Goal: Transaction & Acquisition: Purchase product/service

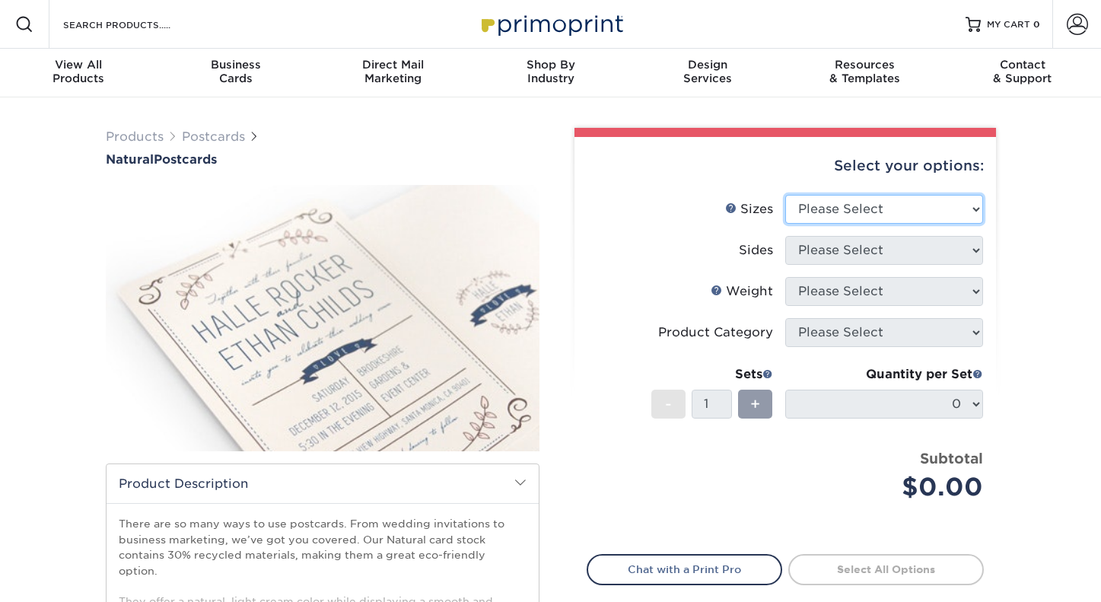
click at [844, 205] on select "Please Select 2" x 4" 2" x 6" 3.5" x 8.5" 4" x 6" 4" x 8.5" 4" x 9" 4.25" x 11"…" at bounding box center [885, 209] width 198 height 29
select select "4.00x6.00"
click at [786, 195] on select "Please Select 2" x 4" 2" x 6" 3.5" x 8.5" 4" x 6" 4" x 8.5" 4" x 9" 4.25" x 11"…" at bounding box center [885, 209] width 198 height 29
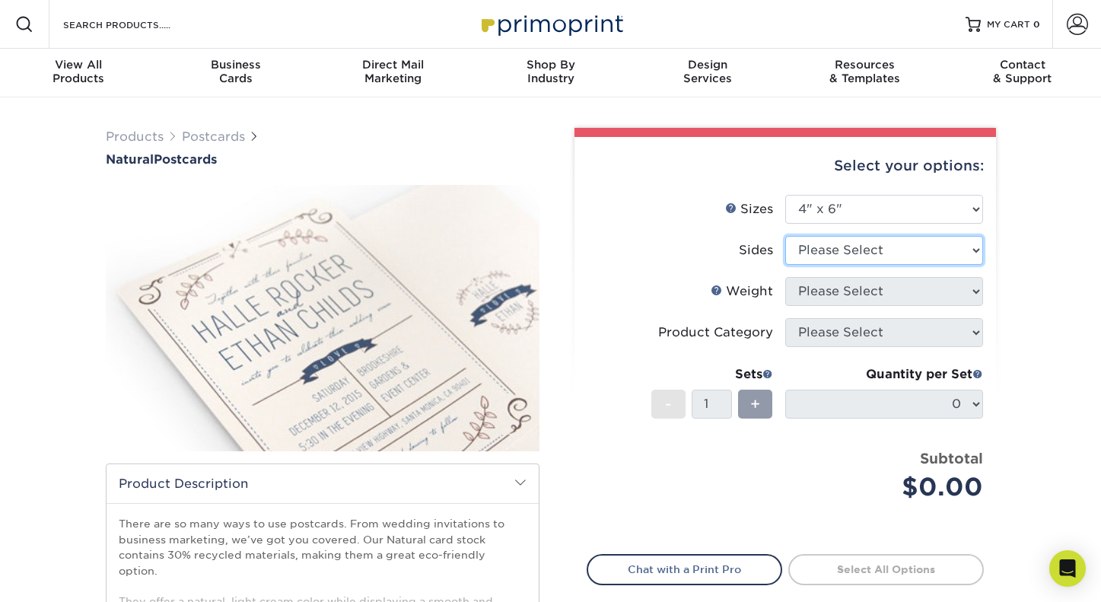
click at [864, 258] on select "Please Select Print Both Sides Print Front Only" at bounding box center [885, 250] width 198 height 29
select select "13abbda7-1d64-4f25-8bb2-c179b224825d"
click at [786, 236] on select "Please Select Print Both Sides Print Front Only" at bounding box center [885, 250] width 198 height 29
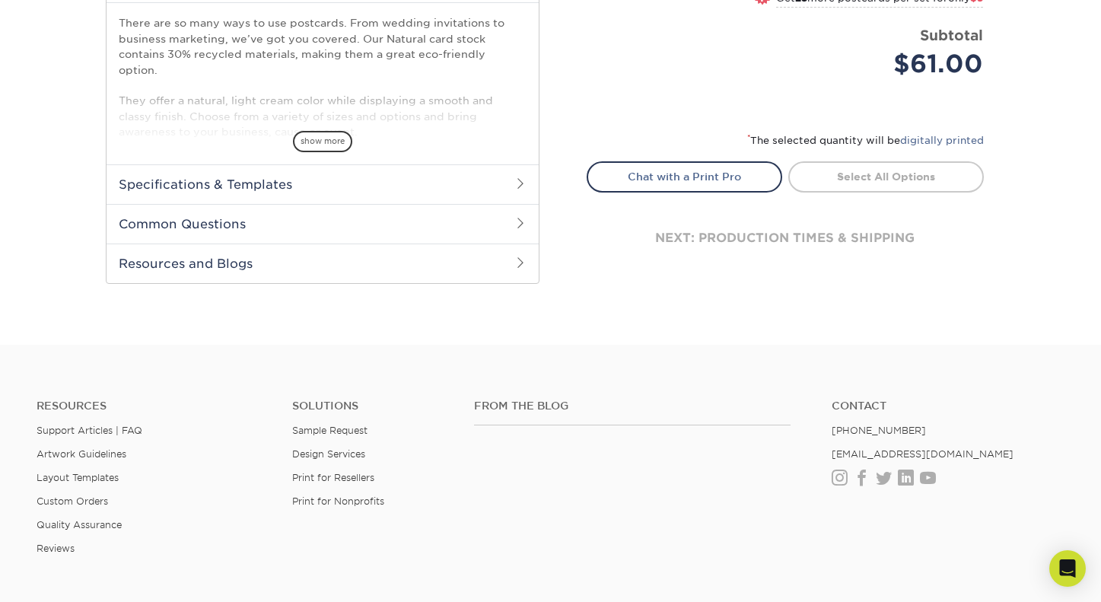
scroll to position [500, 0]
click at [457, 166] on h2 "Specifications & Templates" at bounding box center [323, 185] width 432 height 40
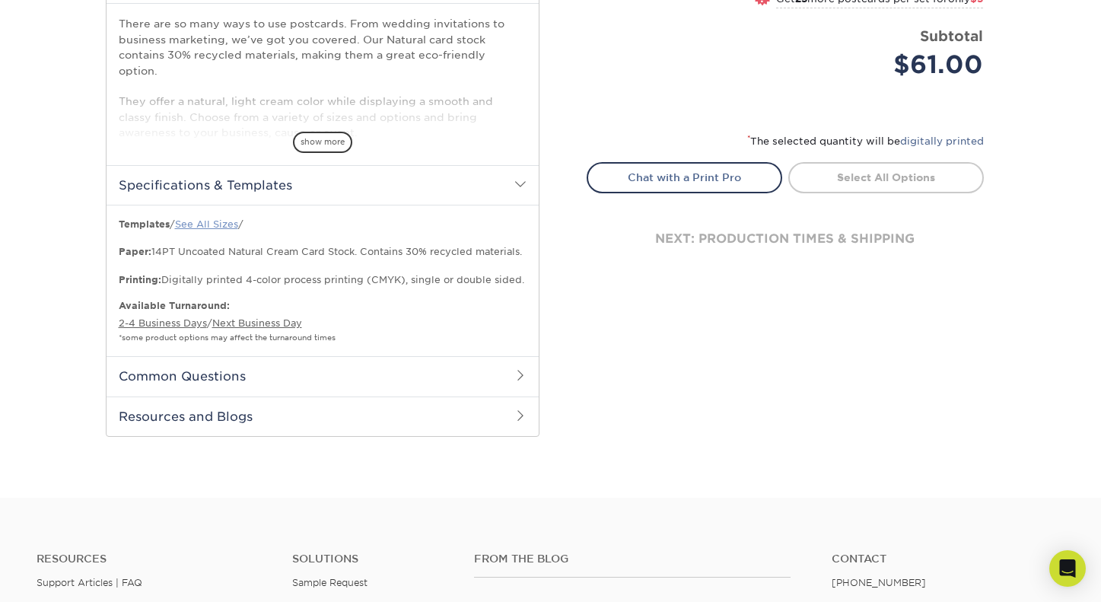
click at [222, 218] on link "See All Sizes" at bounding box center [206, 223] width 63 height 11
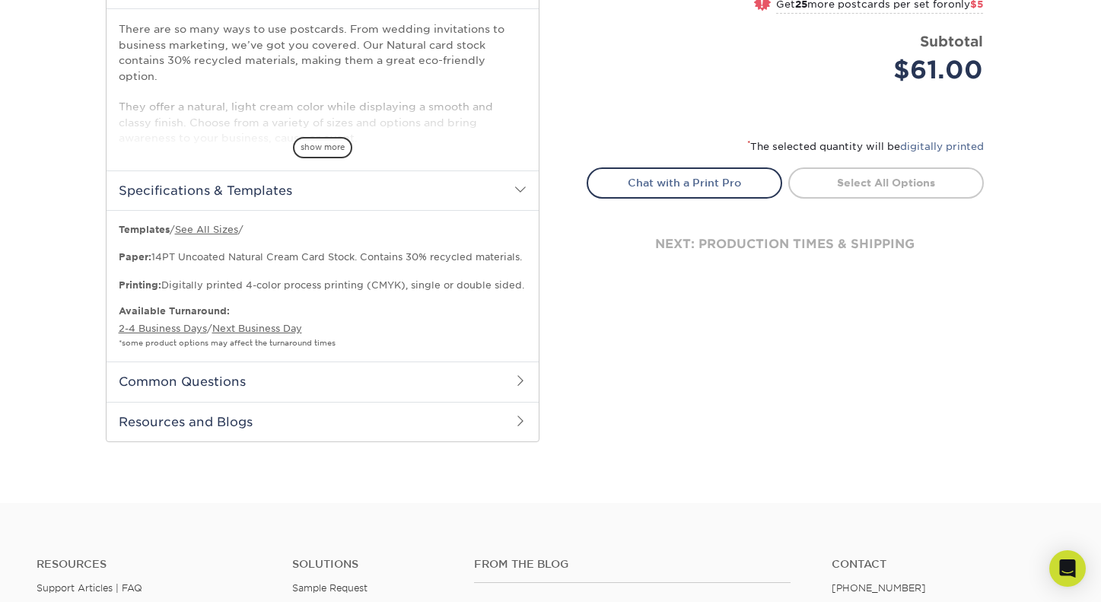
scroll to position [486, 0]
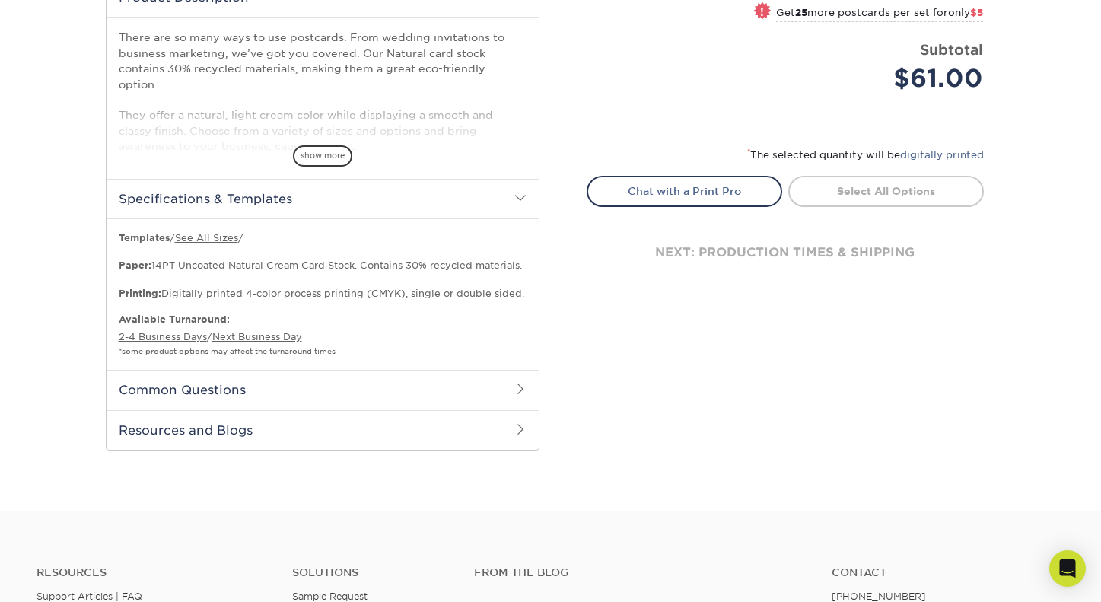
click at [382, 370] on h2 "Common Questions" at bounding box center [323, 390] width 432 height 40
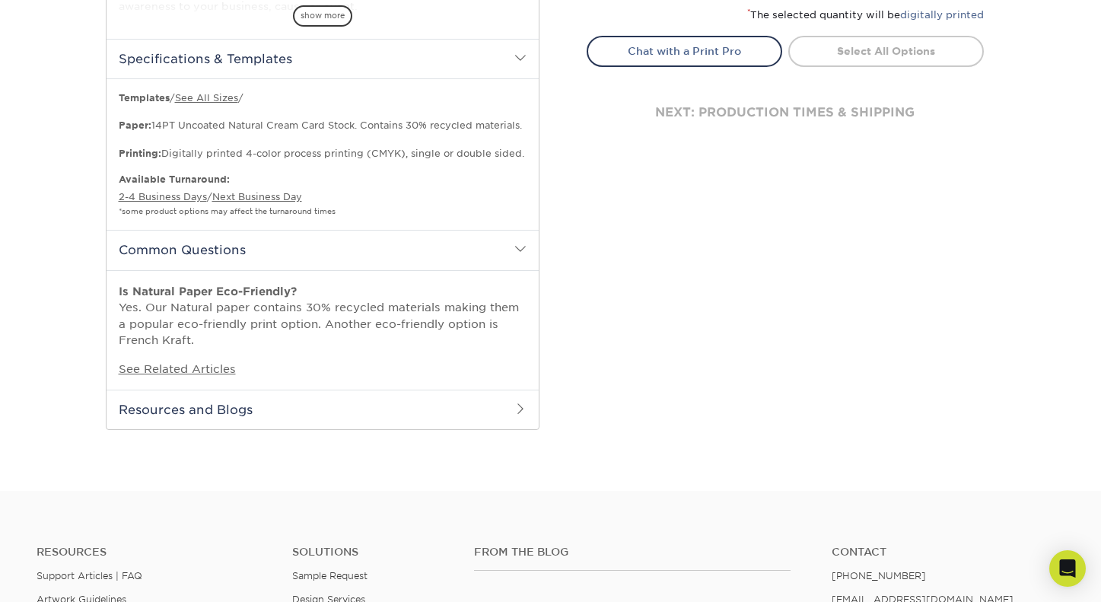
scroll to position [628, 0]
click at [438, 388] on h2 "Resources and Blogs" at bounding box center [323, 408] width 432 height 40
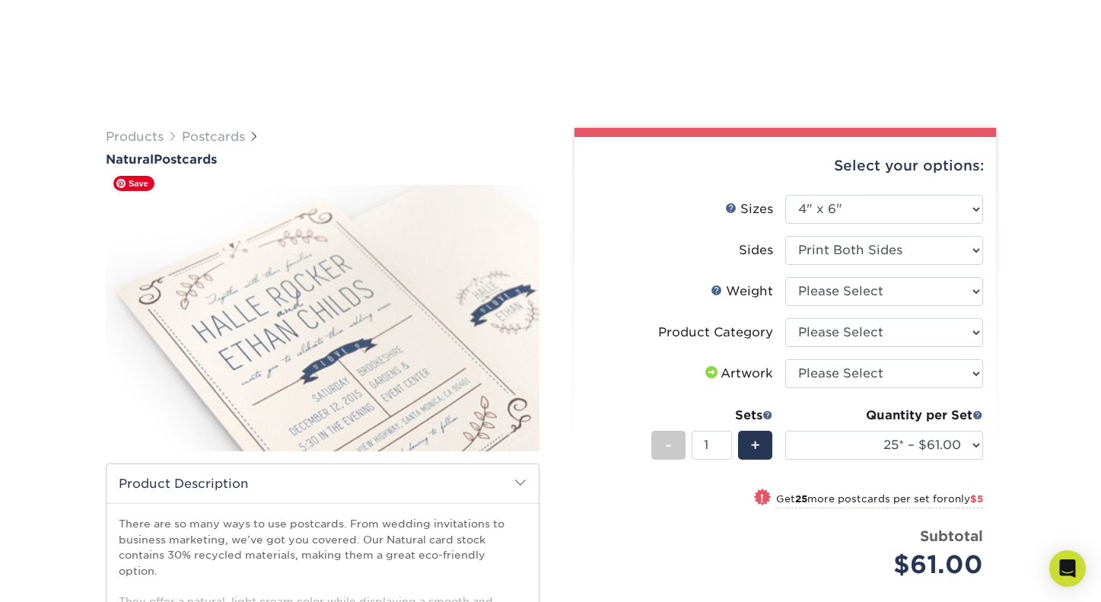
scroll to position [247, 0]
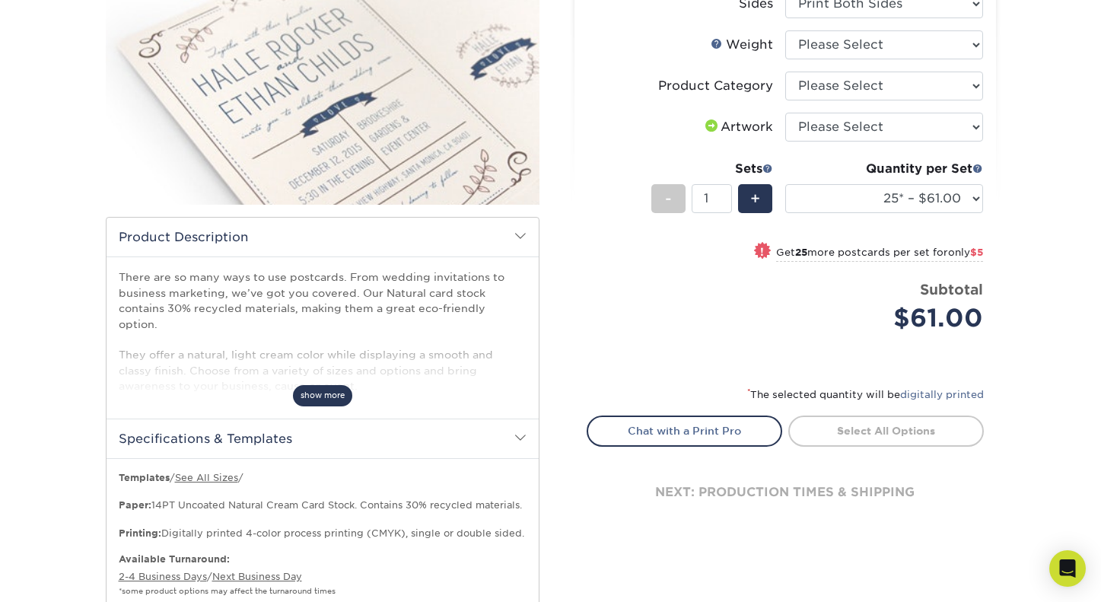
click at [330, 385] on span "show more" at bounding box center [322, 395] width 59 height 21
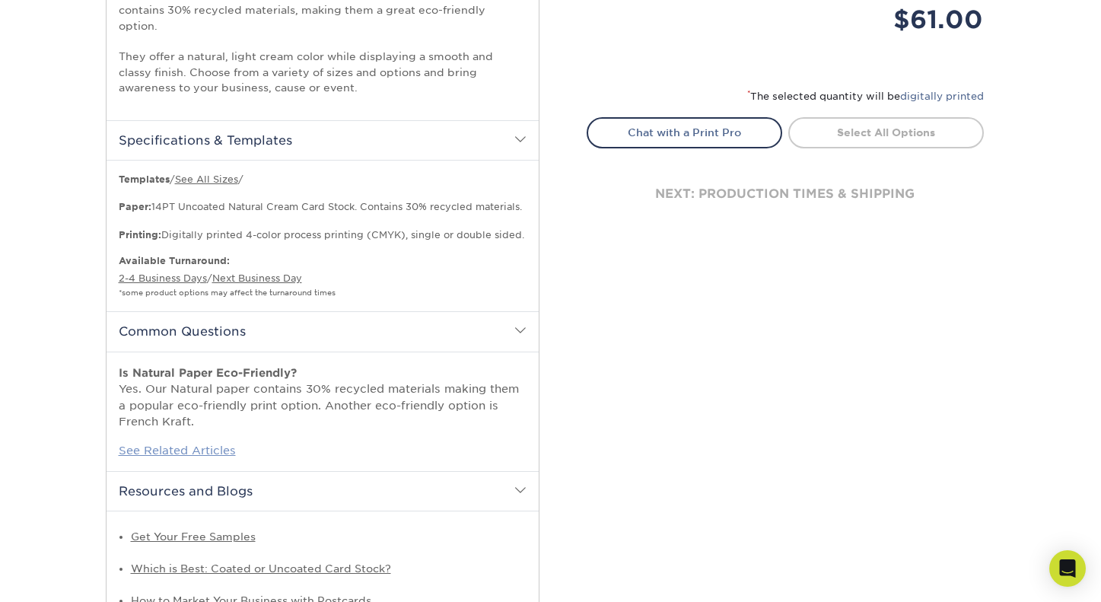
scroll to position [499, 0]
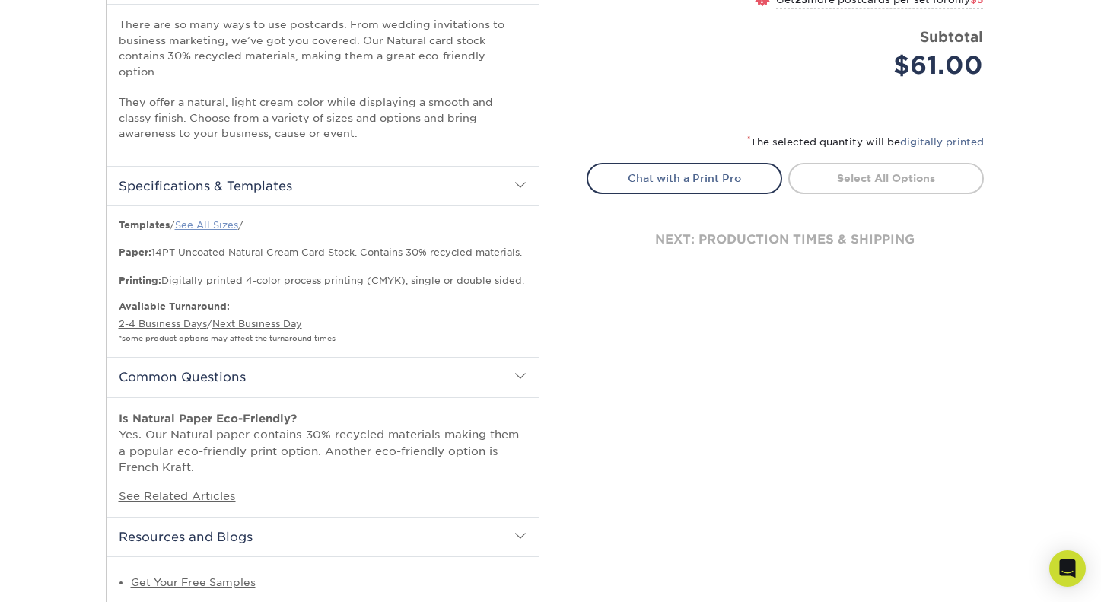
click at [210, 219] on link "See All Sizes" at bounding box center [206, 224] width 63 height 11
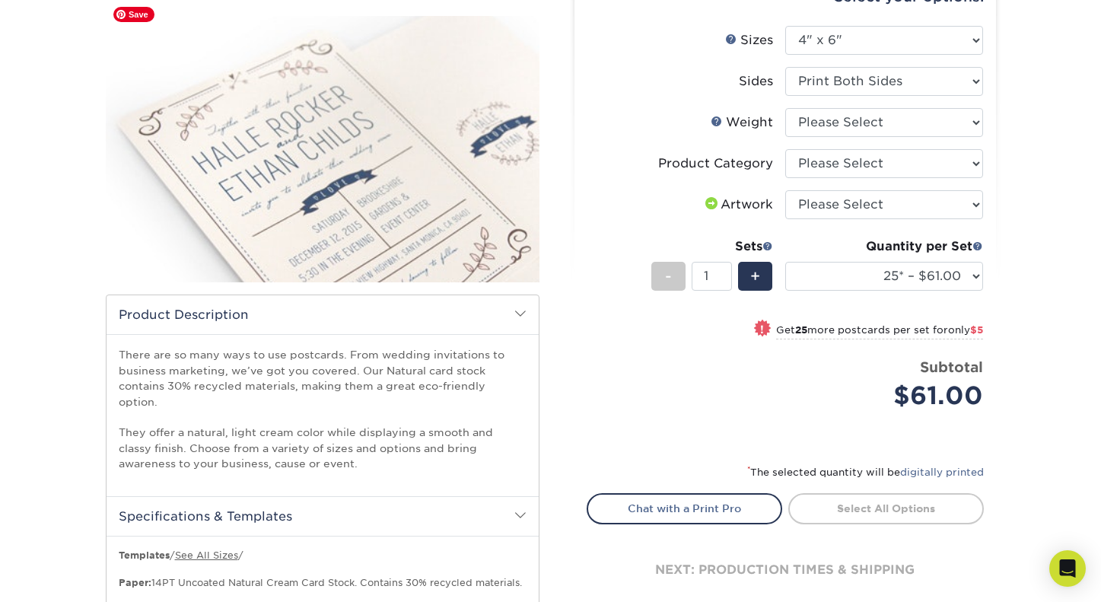
scroll to position [176, 0]
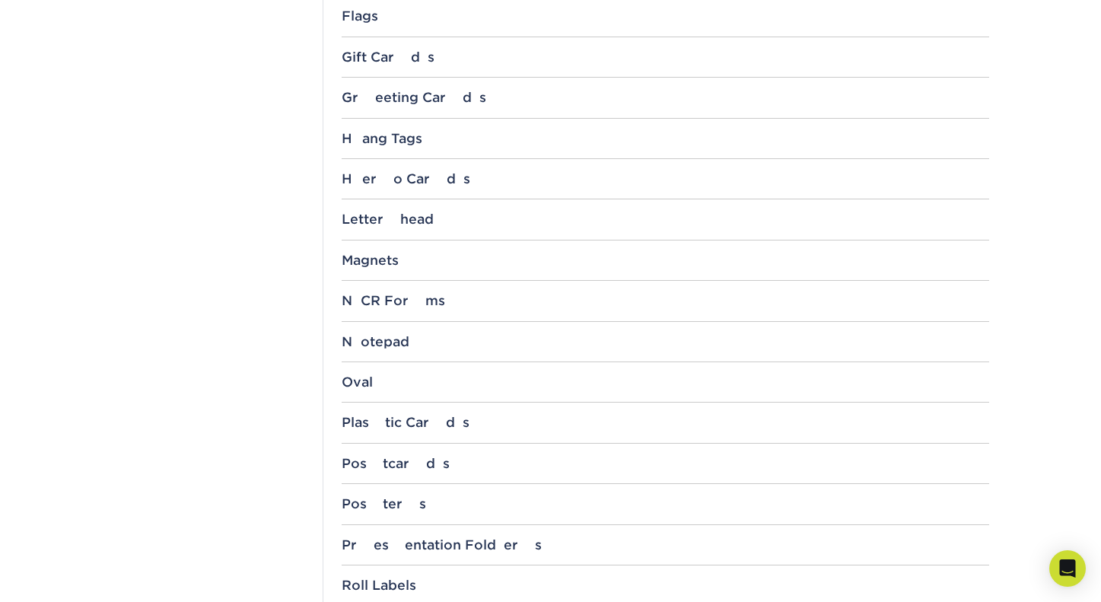
scroll to position [1254, 0]
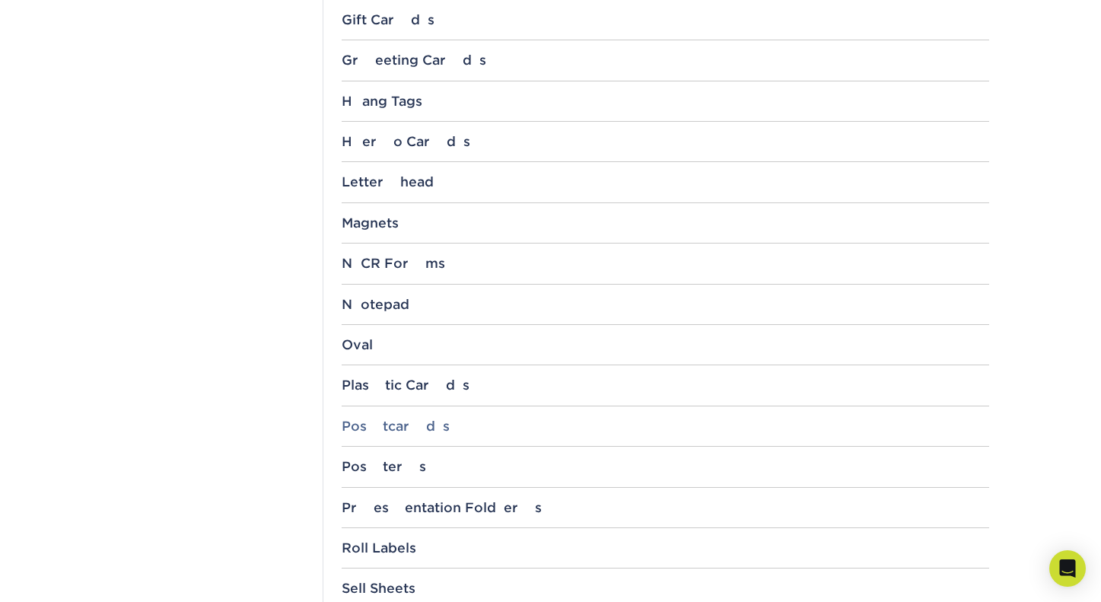
click at [380, 427] on div "Postcards" at bounding box center [666, 426] width 648 height 15
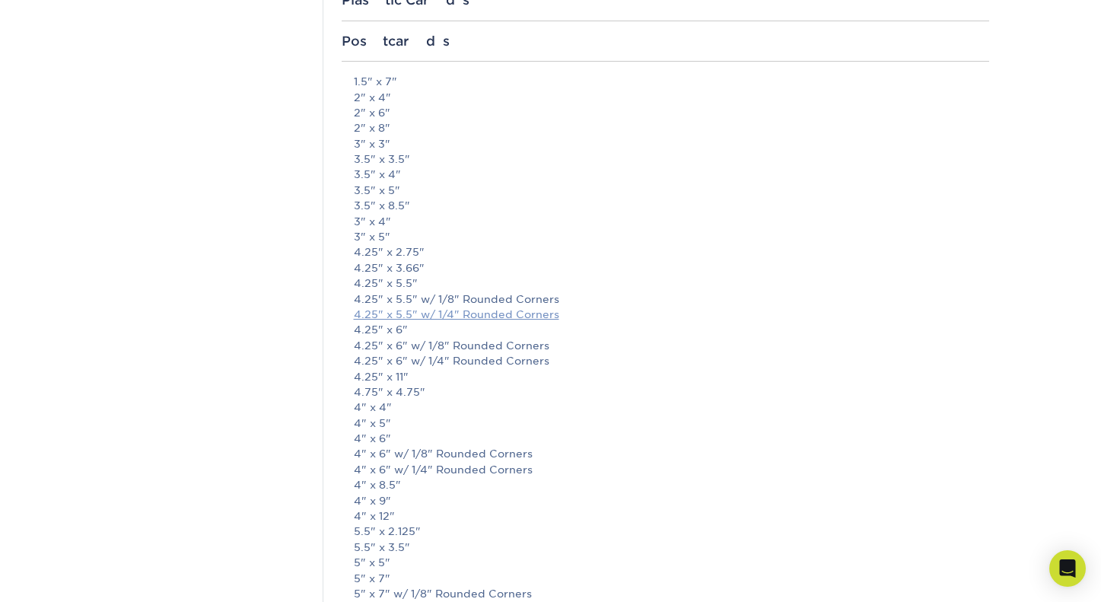
scroll to position [1655, 0]
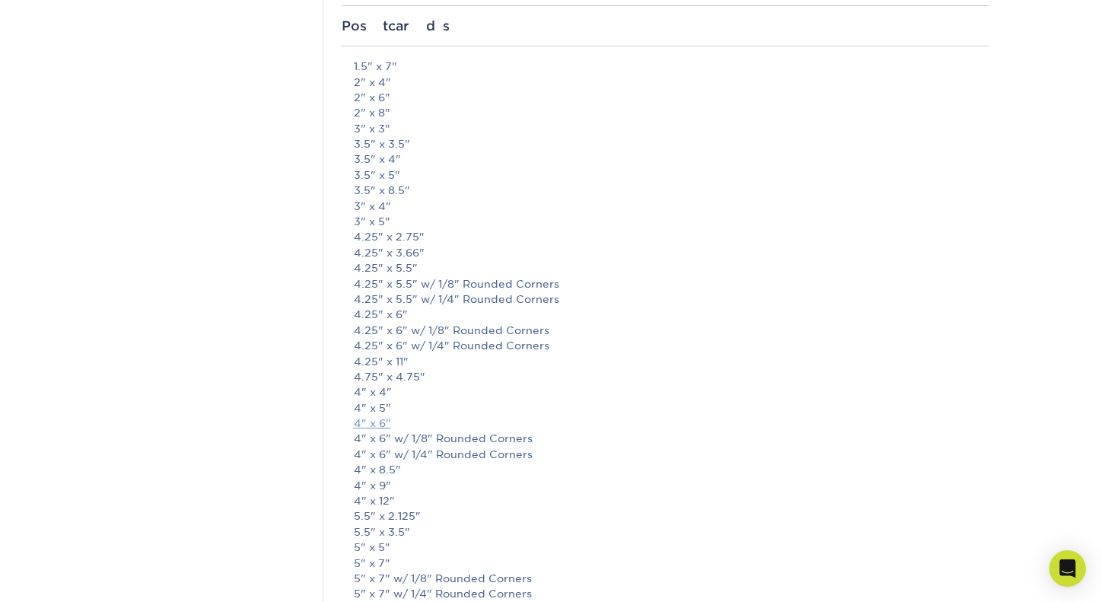
click at [376, 427] on link "4" x 6"" at bounding box center [372, 423] width 37 height 12
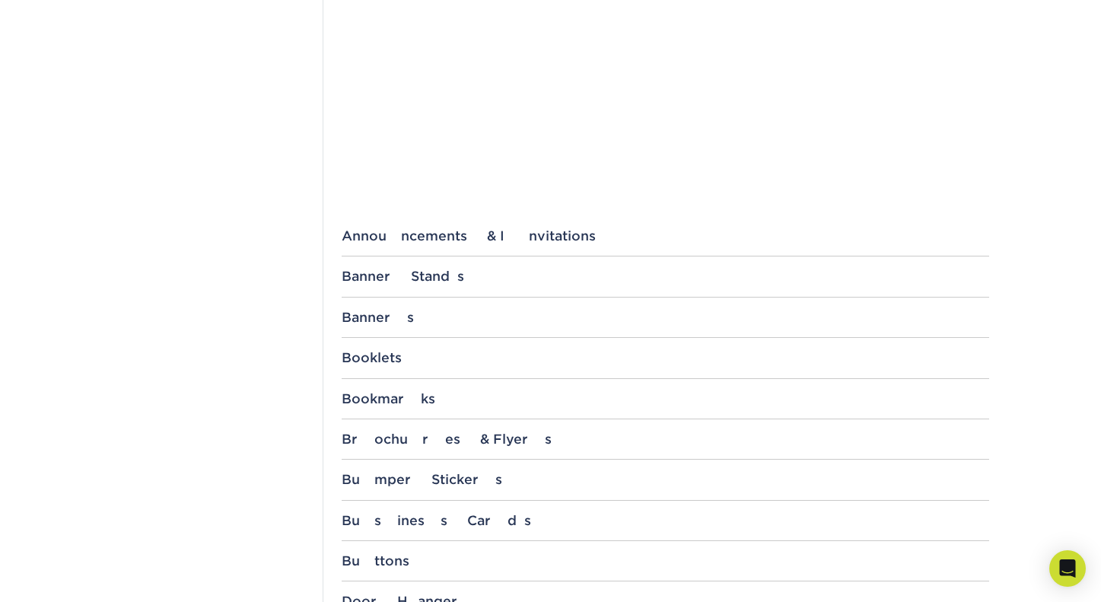
scroll to position [11, 0]
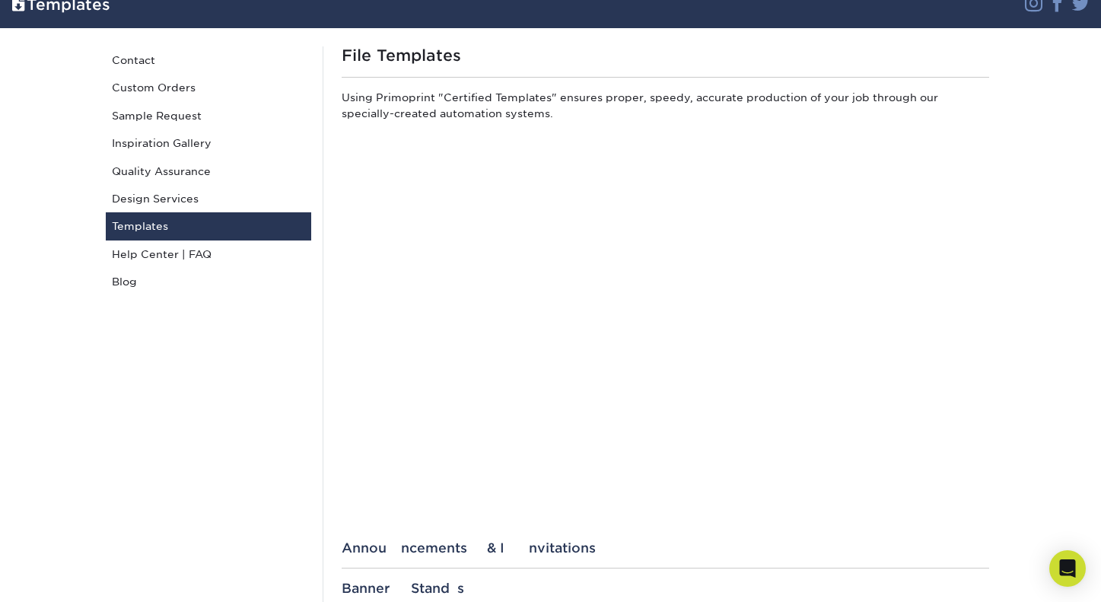
scroll to position [125, 0]
